Goal: Transaction & Acquisition: Purchase product/service

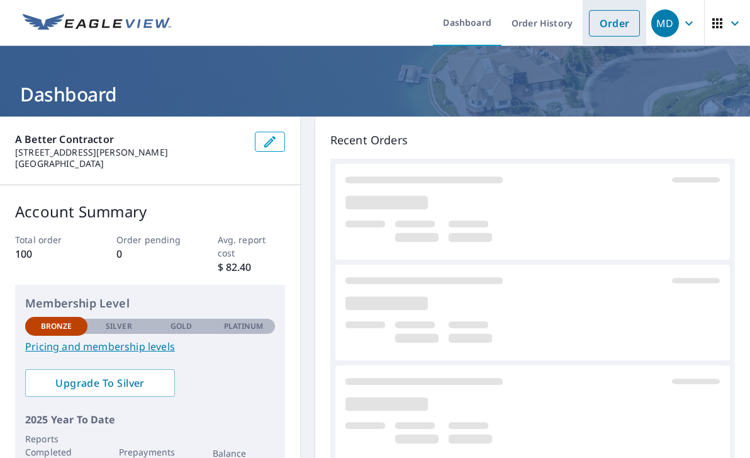
click at [623, 21] on link "Order" at bounding box center [614, 23] width 51 height 26
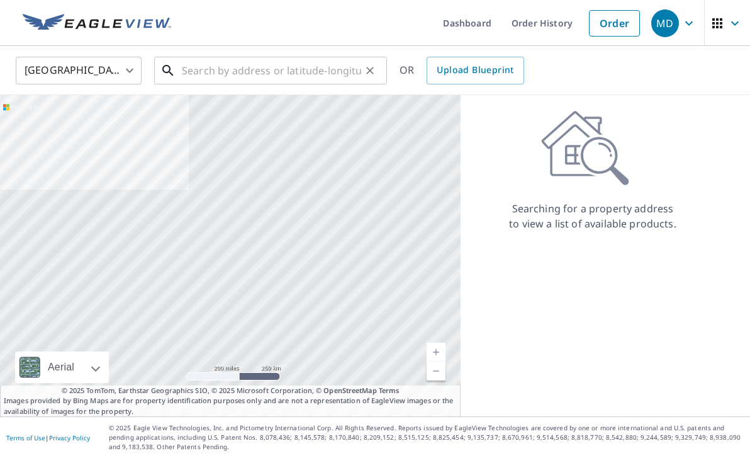
click at [238, 77] on input "text" at bounding box center [271, 70] width 179 height 35
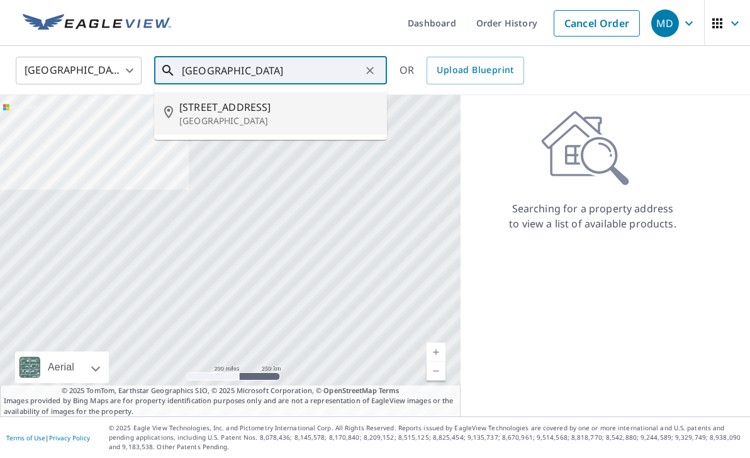
click at [231, 113] on span "[STREET_ADDRESS]" at bounding box center [278, 106] width 198 height 15
type input "[STREET_ADDRESS]"
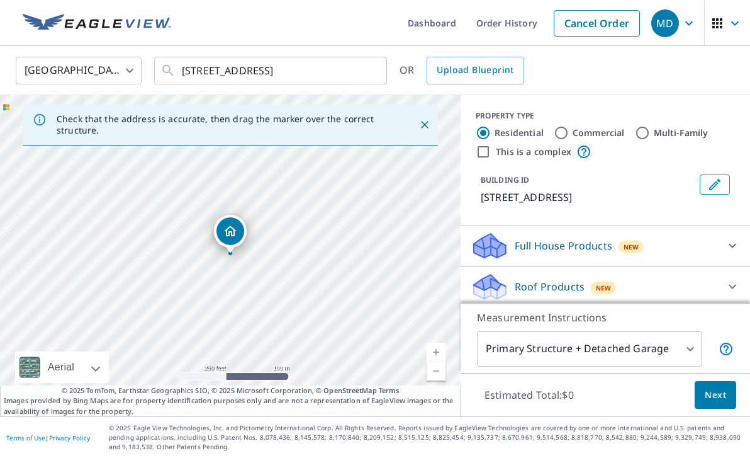
click at [430, 351] on link "Current Level 17, Zoom In" at bounding box center [436, 351] width 19 height 19
click at [435, 351] on link "Current Level 18, Zoom In" at bounding box center [436, 351] width 19 height 19
click at [435, 351] on link "Current Level 20, Zoom In Disabled" at bounding box center [436, 351] width 19 height 19
click at [562, 133] on input "Commercial" at bounding box center [561, 132] width 15 height 15
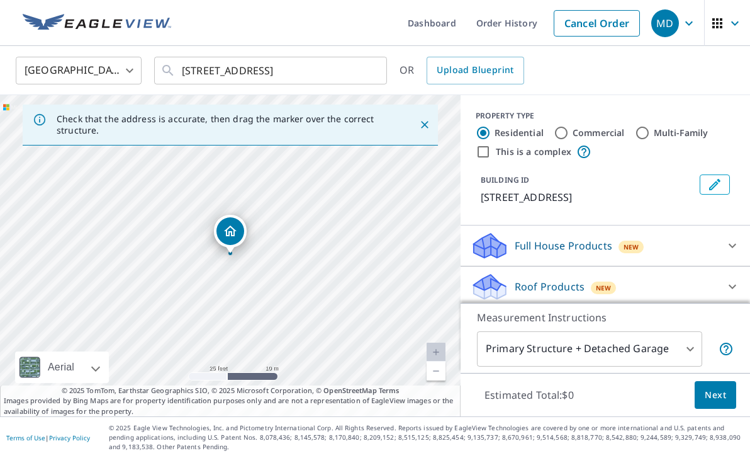
radio input "true"
type input "4"
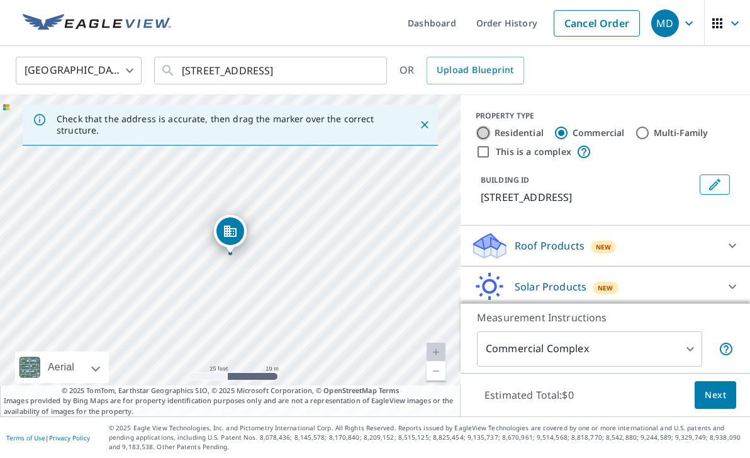
click at [483, 131] on input "Residential" at bounding box center [483, 132] width 15 height 15
radio input "true"
type input "1"
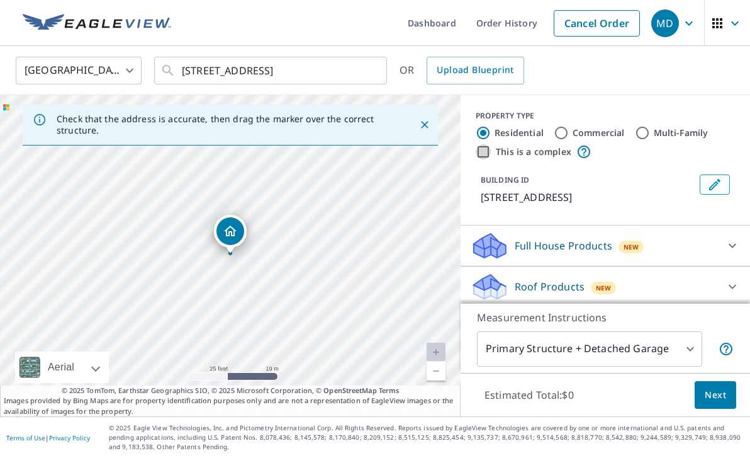
click at [482, 152] on input "This is a complex" at bounding box center [483, 151] width 15 height 15
checkbox input "true"
radio input "false"
radio input "true"
type input "4"
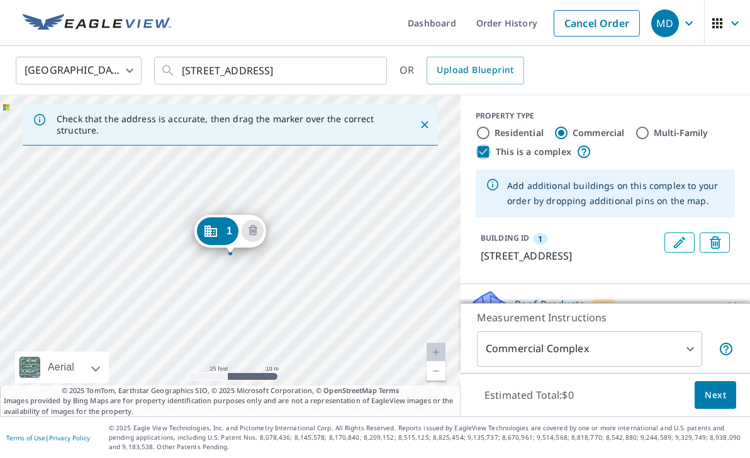
click at [482, 153] on input "This is a complex" at bounding box center [483, 151] width 15 height 15
checkbox input "false"
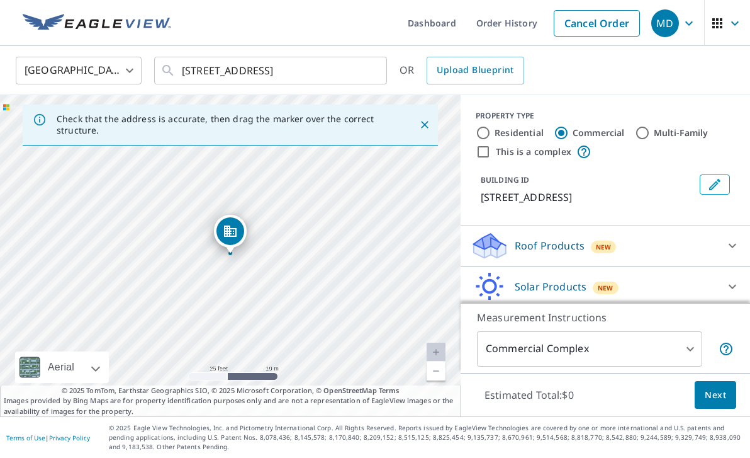
click at [501, 136] on label "Residential" at bounding box center [519, 132] width 49 height 13
click at [491, 136] on input "Residential" at bounding box center [483, 132] width 15 height 15
radio input "true"
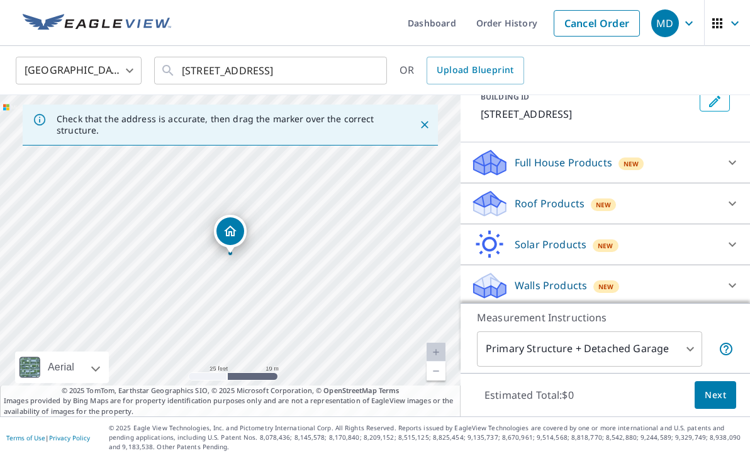
scroll to position [86, 0]
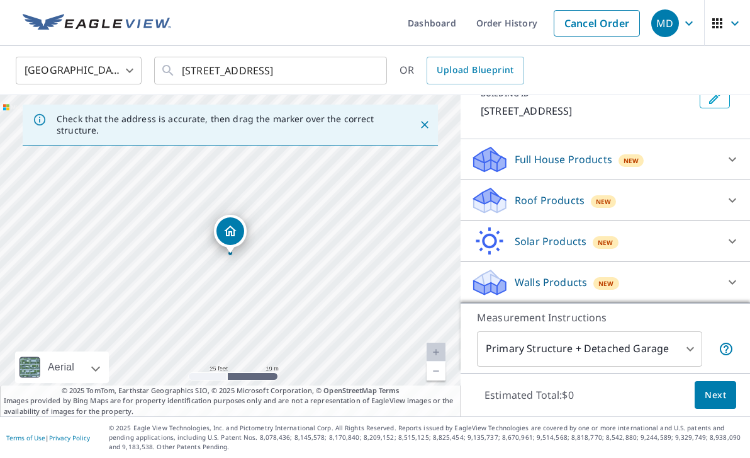
click at [689, 349] on body "MD MD Dashboard Order History Cancel Order MD [GEOGRAPHIC_DATA] [GEOGRAPHIC_DAT…" at bounding box center [375, 229] width 750 height 458
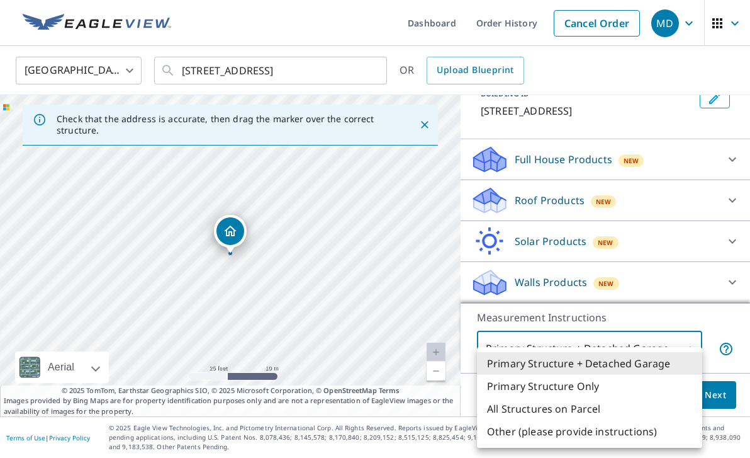
click at [660, 384] on li "Primary Structure Only" at bounding box center [589, 385] width 225 height 23
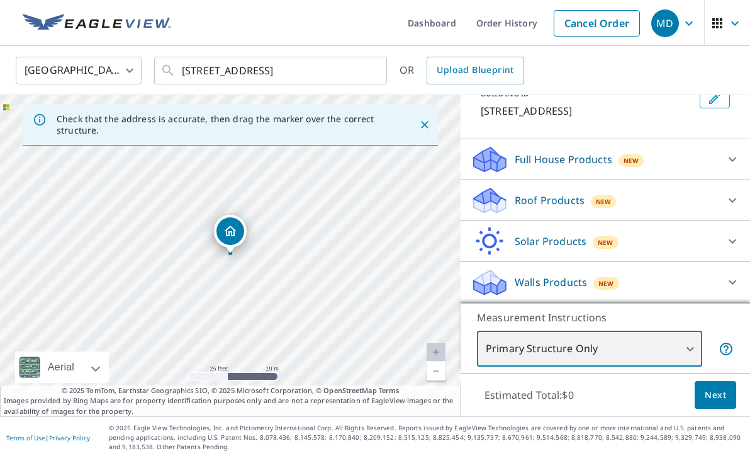
type input "2"
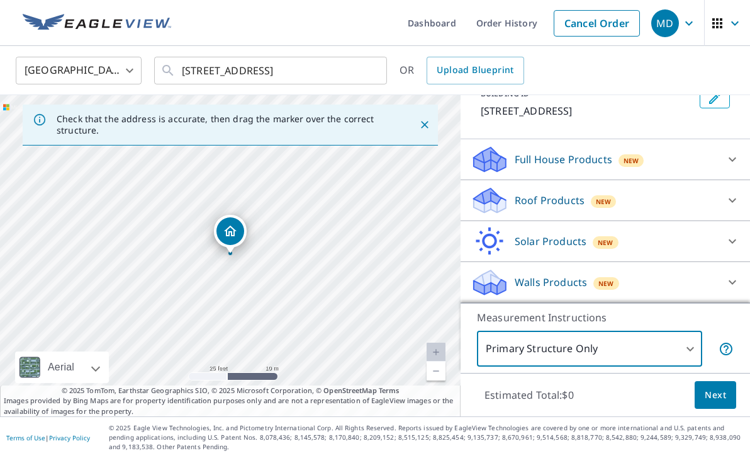
click at [678, 345] on body "MD MD Dashboard Order History Cancel Order MD [GEOGRAPHIC_DATA] [GEOGRAPHIC_DAT…" at bounding box center [375, 229] width 750 height 458
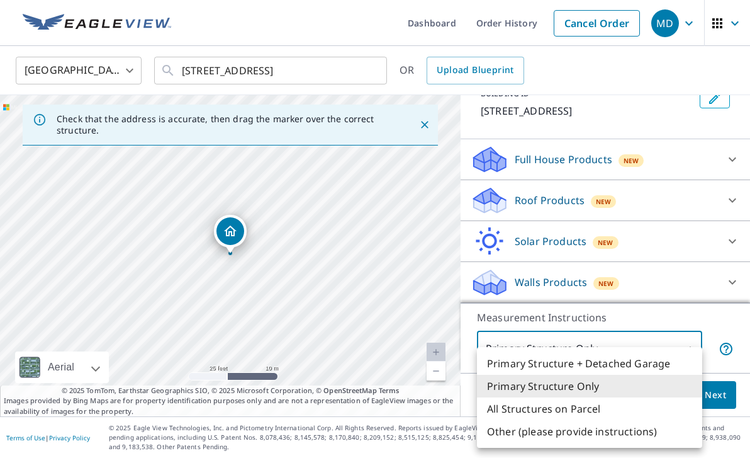
click at [627, 137] on div at bounding box center [375, 229] width 750 height 458
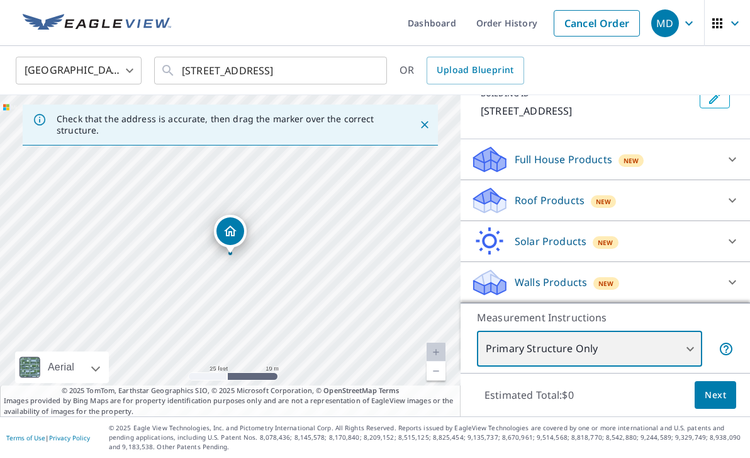
scroll to position [0, 0]
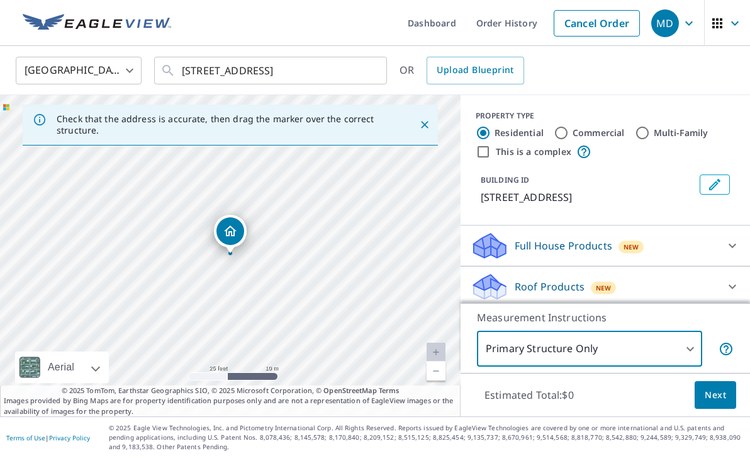
click at [739, 244] on icon at bounding box center [732, 245] width 15 height 15
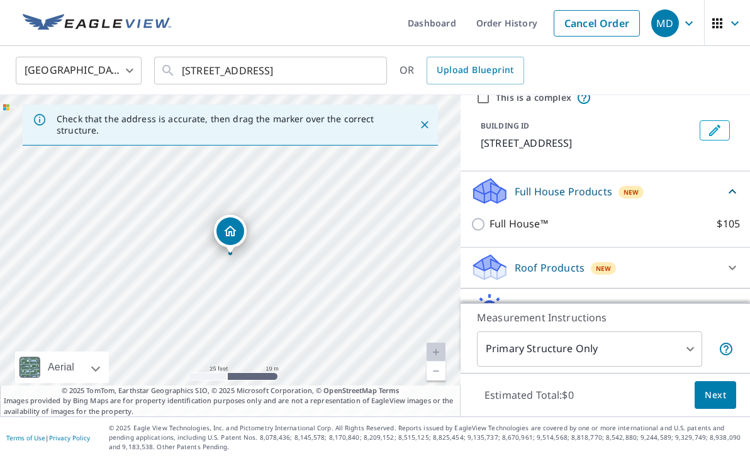
scroll to position [84, 0]
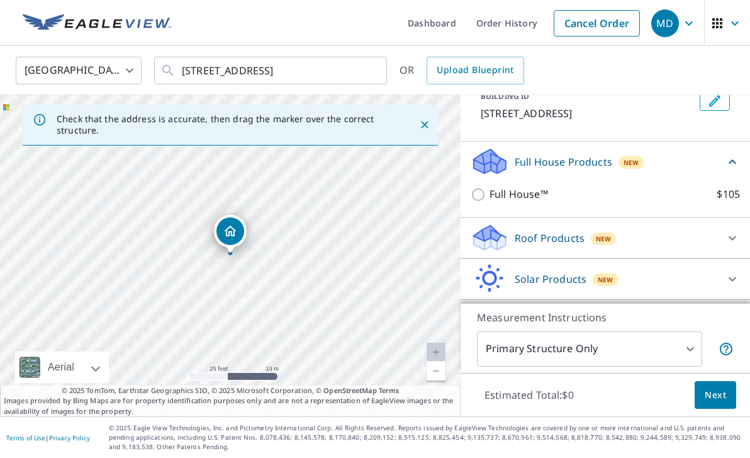
click at [673, 239] on div "Roof Products New" at bounding box center [594, 238] width 247 height 30
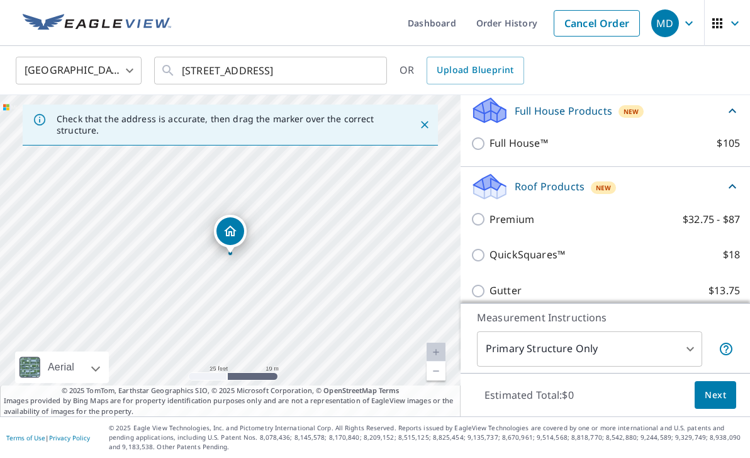
scroll to position [186, 0]
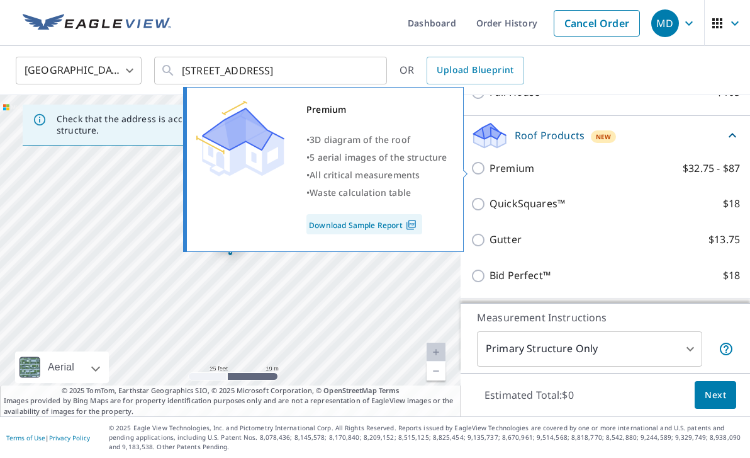
click at [479, 169] on input "Premium $32.75 - $87" at bounding box center [480, 167] width 19 height 15
checkbox input "true"
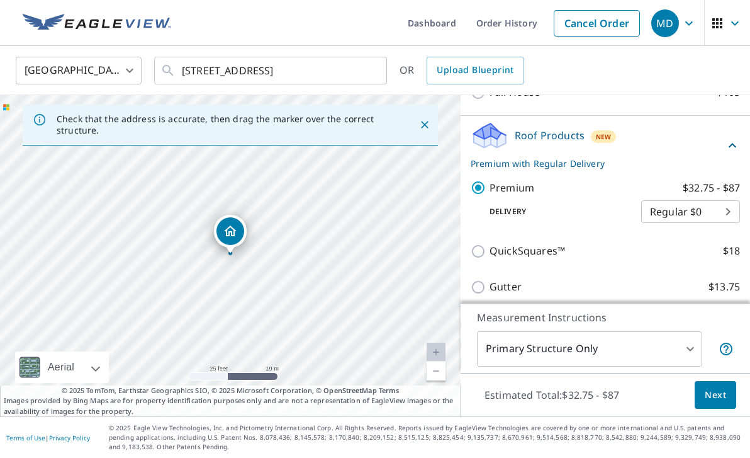
click at [717, 398] on span "Next" at bounding box center [715, 395] width 21 height 16
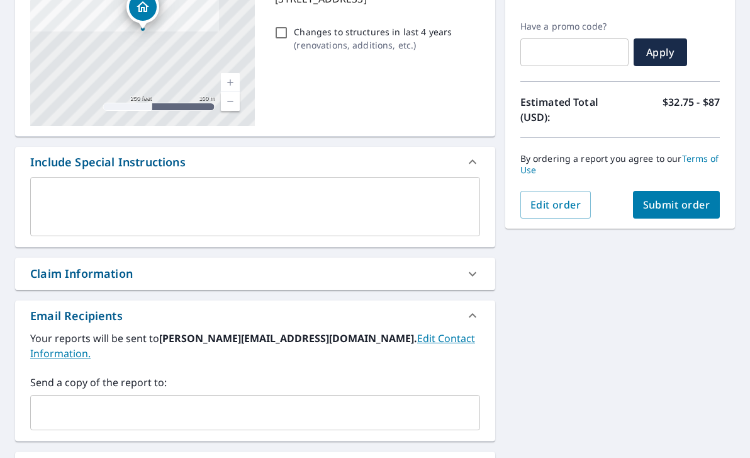
scroll to position [359, 0]
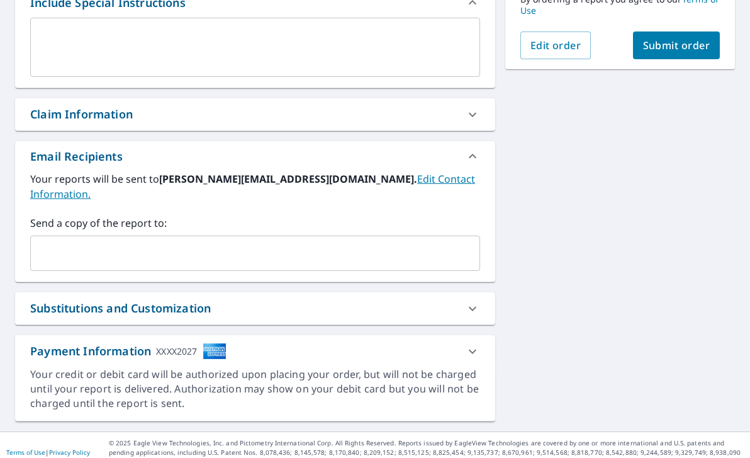
click at [242, 241] on input "text" at bounding box center [246, 253] width 420 height 24
click at [365, 181] on link "Edit Contact Information." at bounding box center [252, 186] width 445 height 29
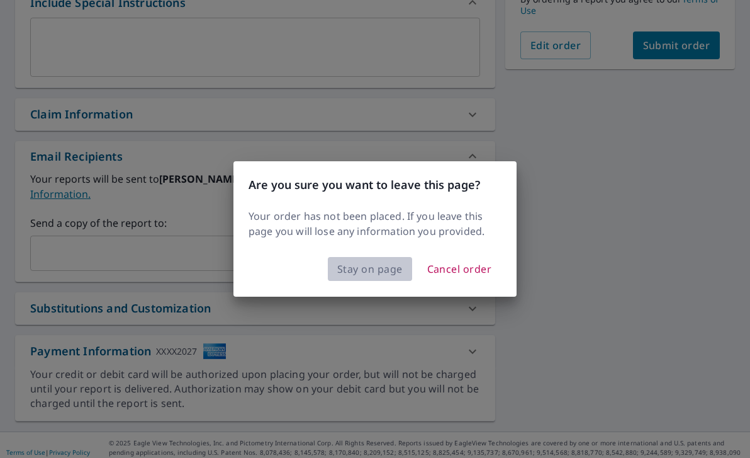
click at [362, 275] on span "Stay on page" at bounding box center [369, 269] width 65 height 18
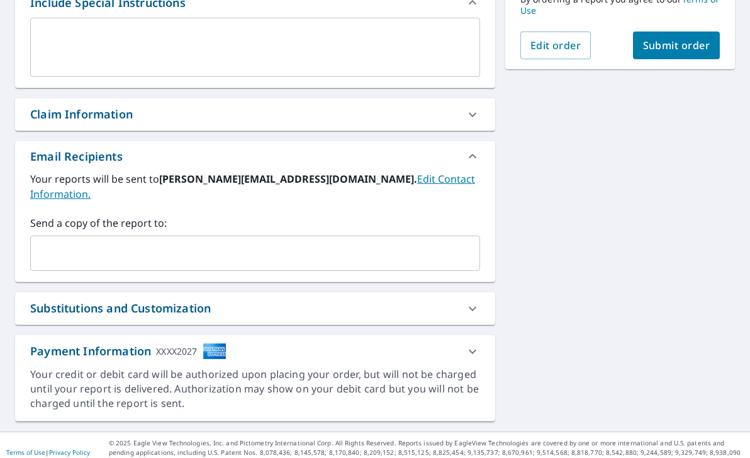
click at [203, 241] on input "text" at bounding box center [246, 253] width 420 height 24
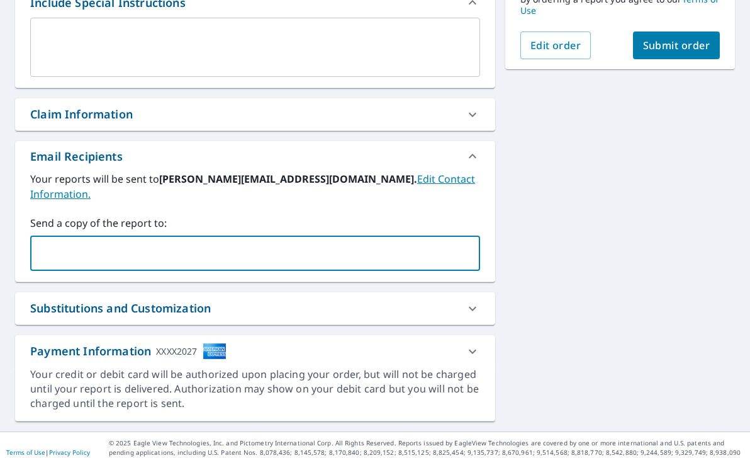
click at [261, 181] on b "[PERSON_NAME][EMAIL_ADDRESS][DOMAIN_NAME]." at bounding box center [288, 179] width 258 height 14
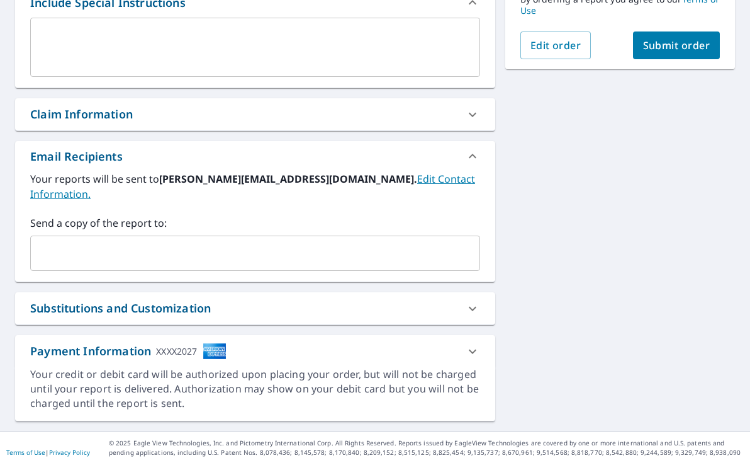
click at [330, 181] on link "Edit Contact Information." at bounding box center [252, 186] width 445 height 29
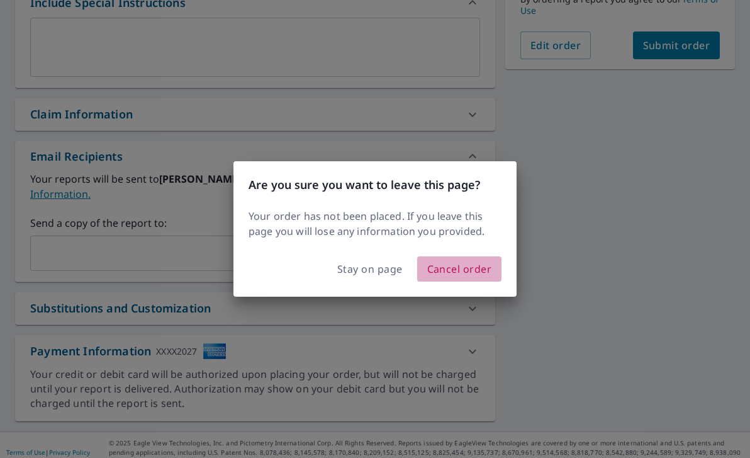
click at [442, 275] on span "Cancel order" at bounding box center [459, 269] width 65 height 18
